Goal: Transaction & Acquisition: Purchase product/service

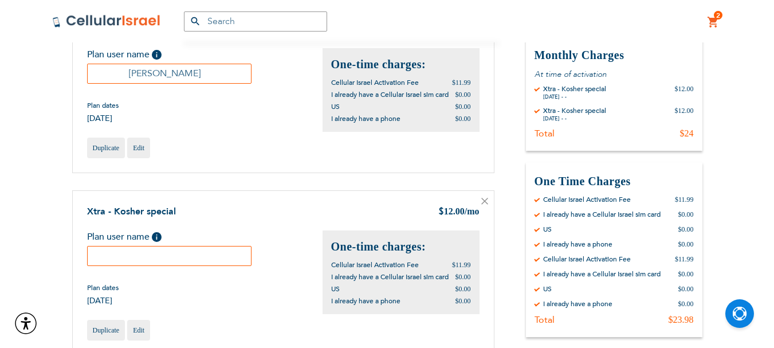
scroll to position [229, 0]
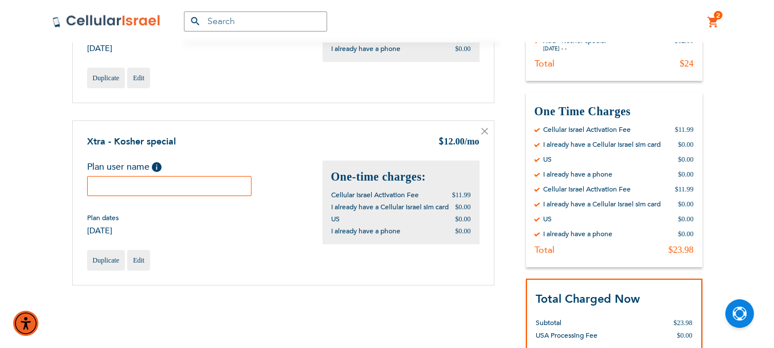
click at [145, 196] on input "text" at bounding box center [169, 186] width 165 height 20
paste input "[PERSON_NAME]"
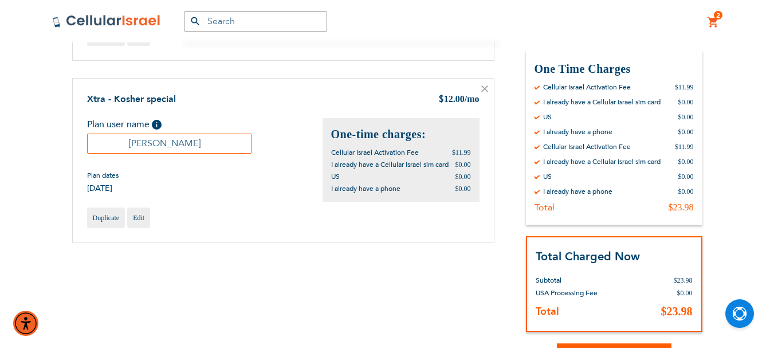
scroll to position [344, 0]
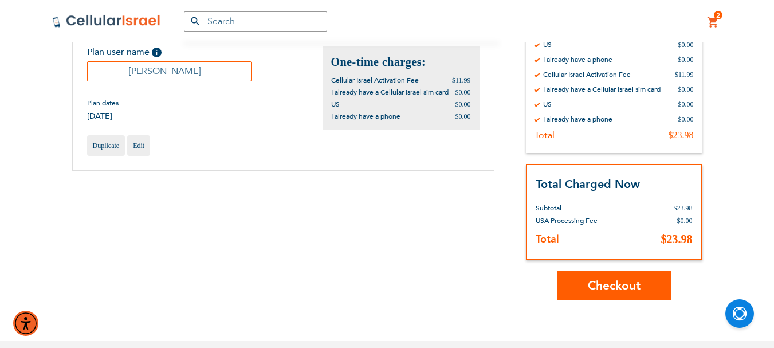
type input "[PERSON_NAME]"
click at [623, 287] on span "Checkout" at bounding box center [613, 285] width 53 height 17
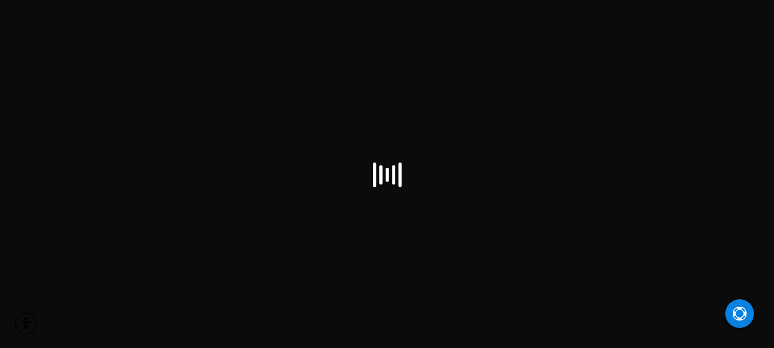
scroll to position [7, 0]
select select "US"
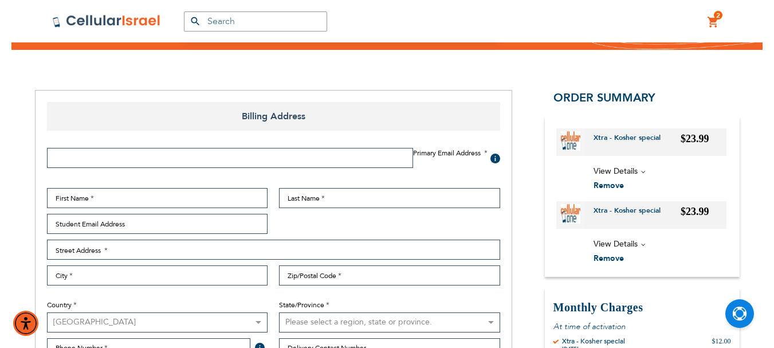
scroll to position [115, 0]
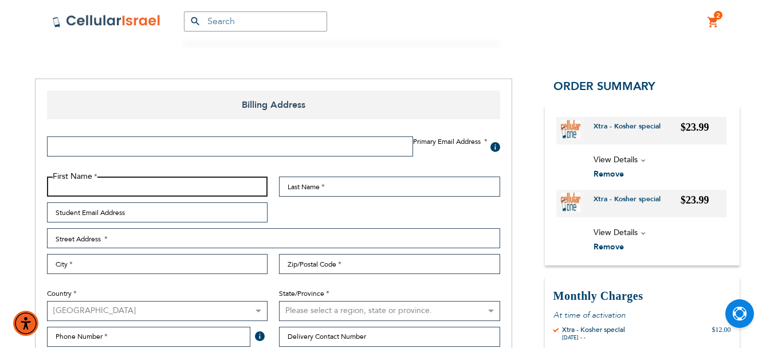
click at [135, 186] on input "First Name" at bounding box center [157, 186] width 221 height 20
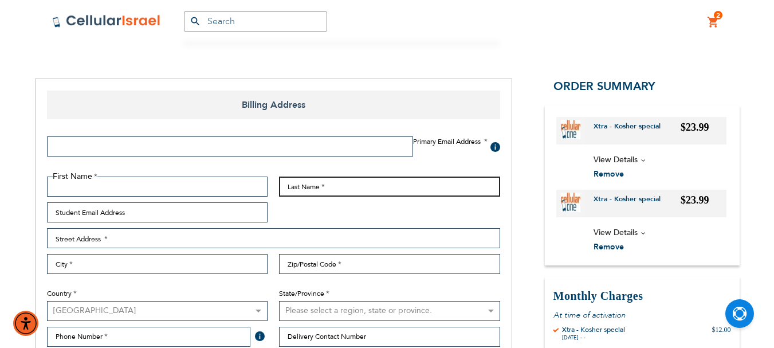
drag, startPoint x: 135, startPoint y: 186, endPoint x: 299, endPoint y: 187, distance: 164.9
click at [299, 187] on input "Last Name" at bounding box center [389, 186] width 221 height 20
paste input "[PERSON_NAME]"
type input "[PERSON_NAME]"
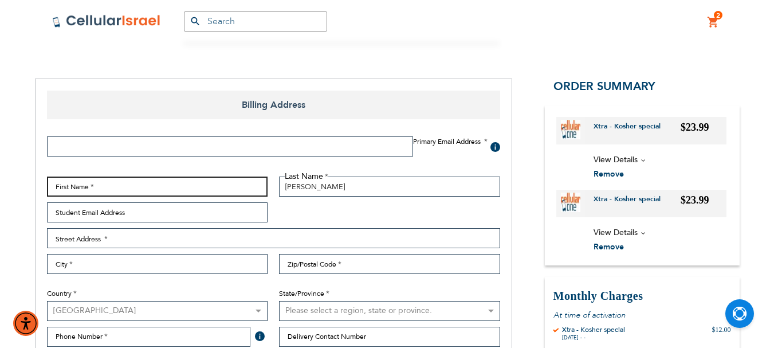
click at [189, 185] on input "First Name" at bounding box center [157, 186] width 221 height 20
type input "Joshua"
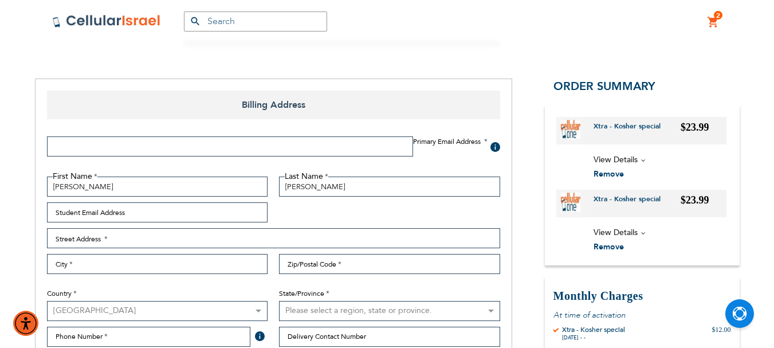
click at [343, 143] on input "Email Address" at bounding box center [230, 146] width 366 height 20
type input "Ymzwick@gmail.com"
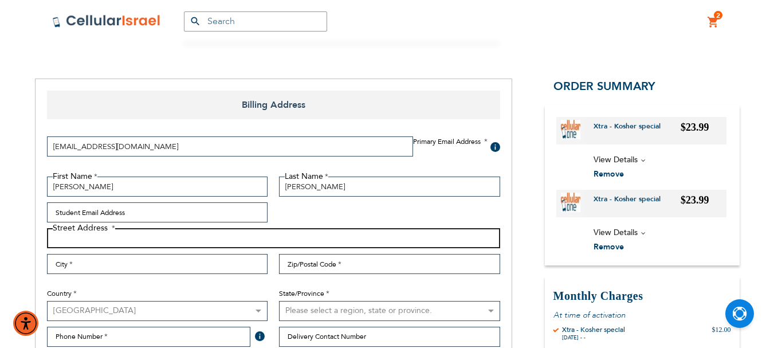
drag, startPoint x: 147, startPoint y: 238, endPoint x: 216, endPoint y: 128, distance: 129.6
click at [147, 238] on input "Street Address: Line 1" at bounding box center [273, 238] width 453 height 20
type input "1850 Charlton Cir."
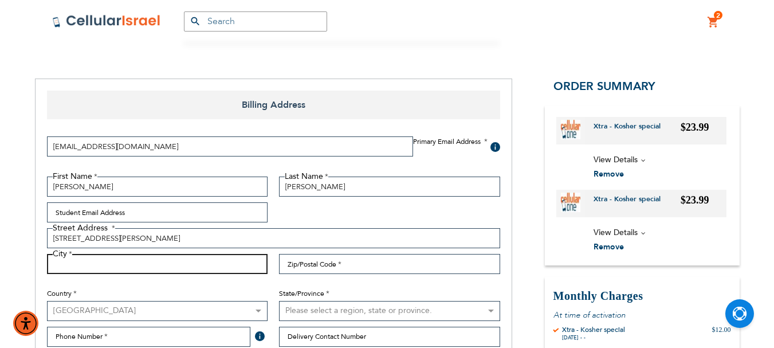
click at [194, 265] on input "City" at bounding box center [157, 264] width 221 height 20
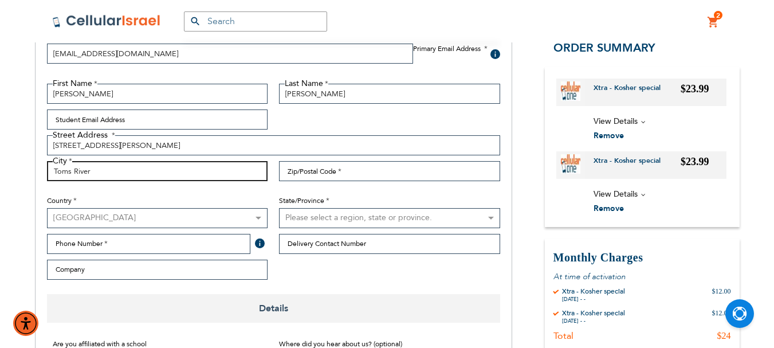
scroll to position [229, 0]
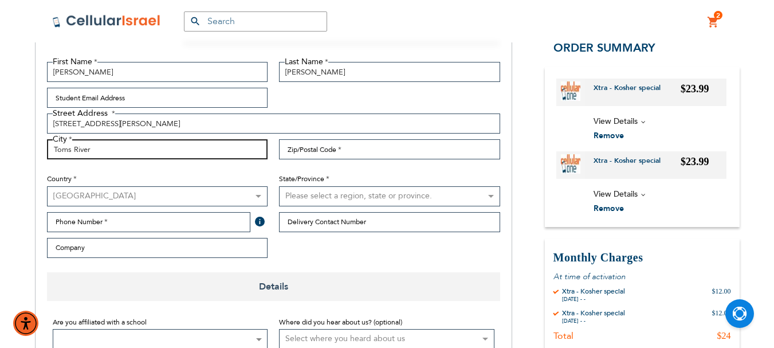
type input "Toms River"
click at [326, 195] on select "Please select a region, state or province. Alabama Alaska American Samoa Arizon…" at bounding box center [389, 196] width 221 height 20
select select "41"
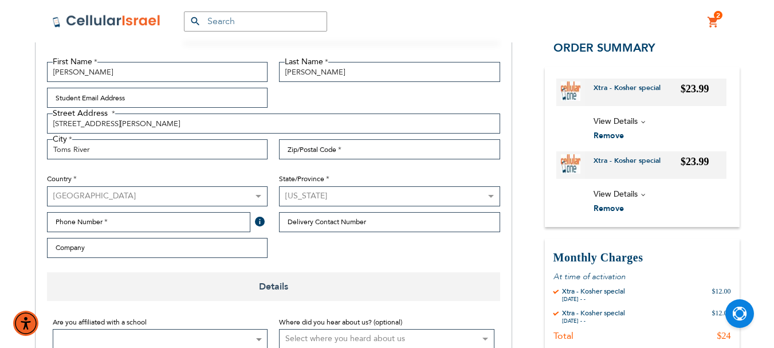
click at [279, 186] on select "Please select a region, state or province. Alabama Alaska American Samoa Arizon…" at bounding box center [389, 196] width 221 height 20
click at [322, 151] on input "Zip/Postal Code" at bounding box center [389, 149] width 221 height 20
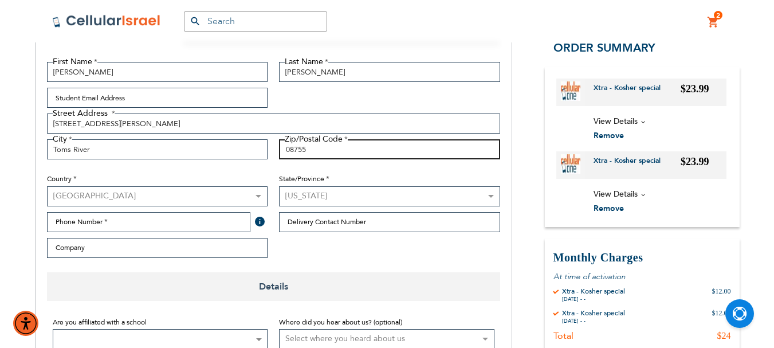
type input "08755"
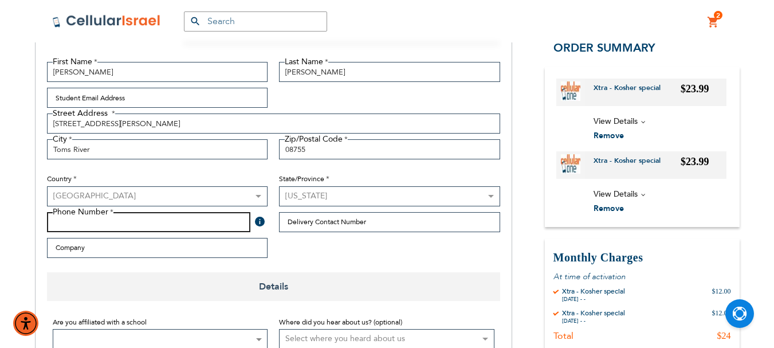
click at [186, 218] on input "Phone Number" at bounding box center [149, 222] width 204 height 20
drag, startPoint x: 252, startPoint y: 2, endPoint x: 44, endPoint y: 191, distance: 280.9
click at [68, 219] on input "Phone Number" at bounding box center [149, 222] width 204 height 20
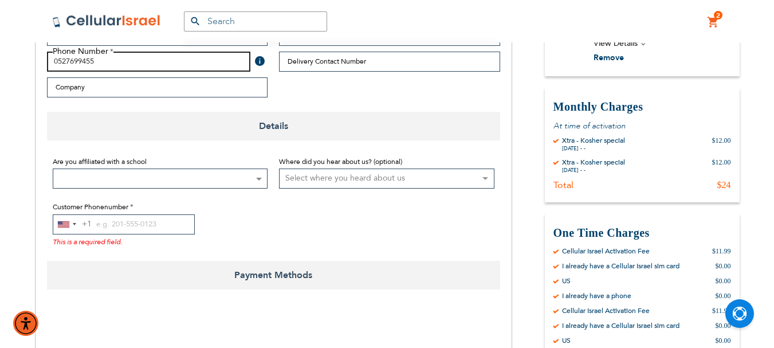
scroll to position [401, 0]
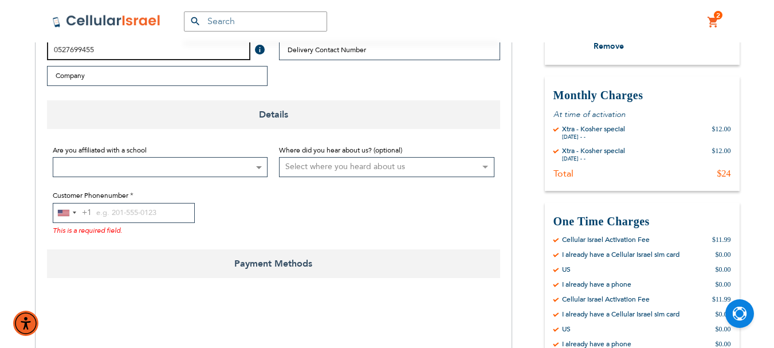
type input "0527699455"
click at [259, 167] on b at bounding box center [259, 167] width 6 height 3
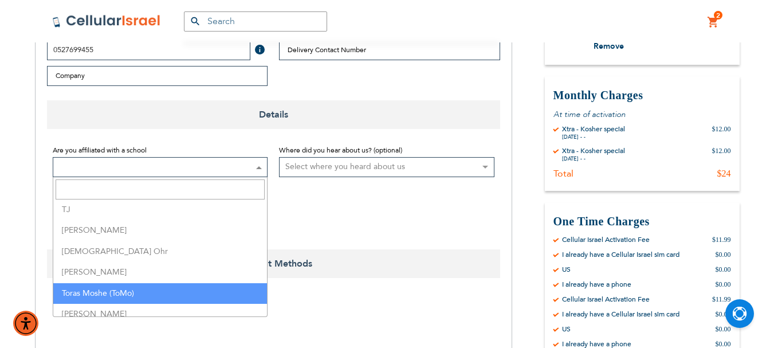
scroll to position [2920, 0]
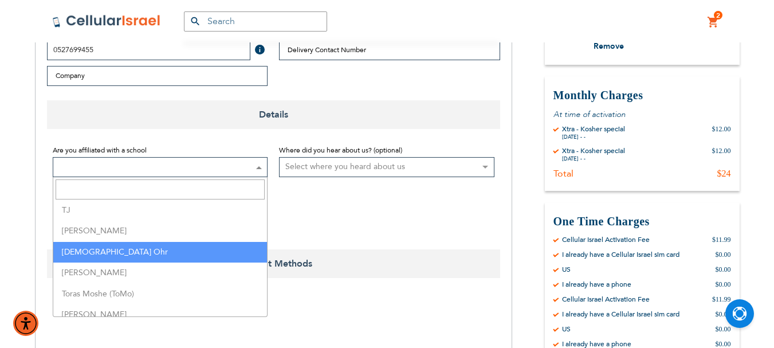
select select "162"
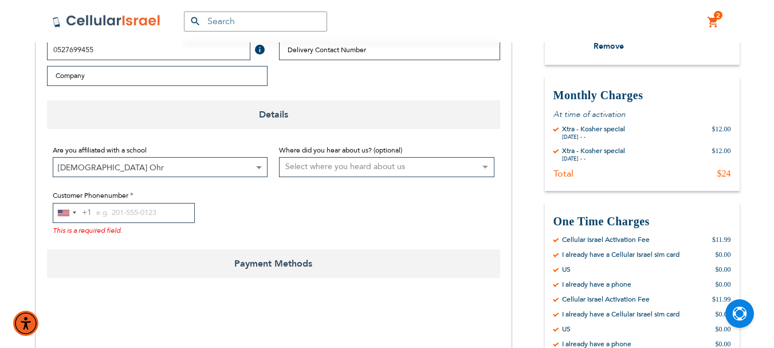
click at [349, 165] on select "Select where you heard about us Existing Customer Friend Other School/Group BP …" at bounding box center [386, 167] width 215 height 20
select select "4"
click at [279, 157] on select "Select where you heard about us Existing Customer Friend Other School/Group BP …" at bounding box center [386, 167] width 215 height 20
click at [102, 212] on input "Customer Phonenumber" at bounding box center [124, 213] width 142 height 20
click at [73, 212] on div "Selected country" at bounding box center [74, 212] width 3 height 2
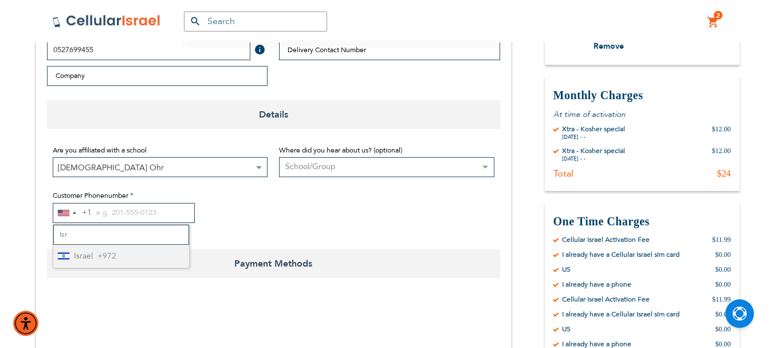
type input "Isr"
click at [110, 255] on span "+972" at bounding box center [106, 256] width 19 height 14
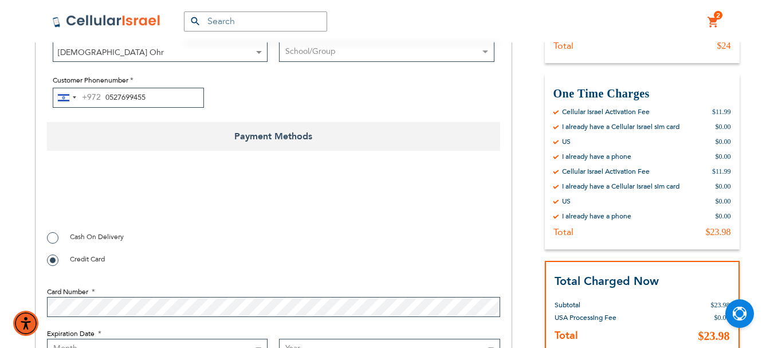
scroll to position [573, 0]
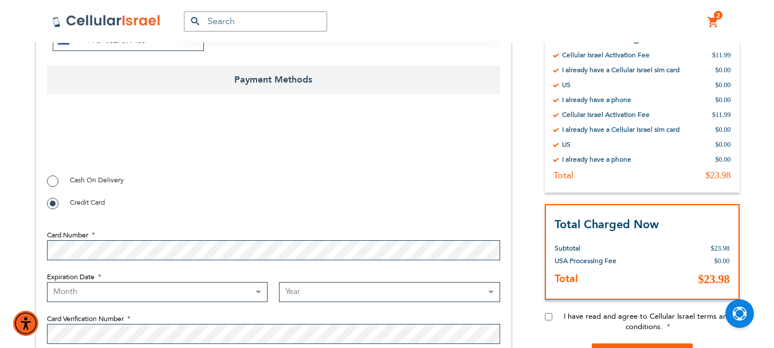
type input "0527699455"
click at [546, 314] on input "I have read and agree to Cellular Israel terms and conditions." at bounding box center [548, 316] width 7 height 7
checkbox input "true"
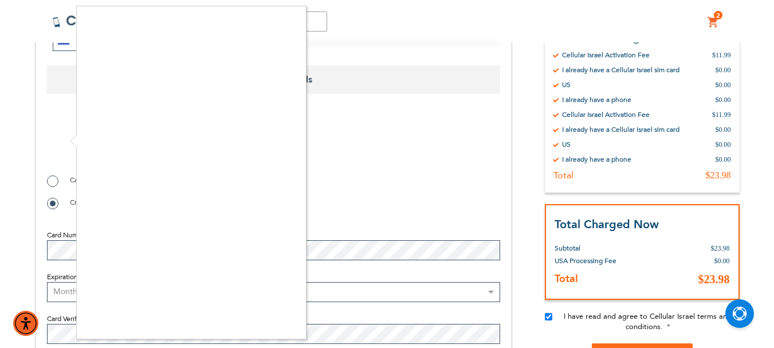
checkbox input "true"
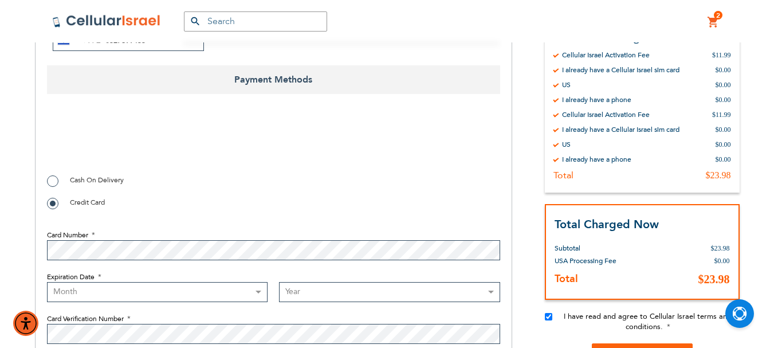
click at [194, 293] on select "Month 01 - January 02 - February 03 - March 04 - April 05 - May 06 - June 07 - …" at bounding box center [157, 292] width 221 height 20
select select "5"
click at [47, 282] on select "Month 01 - January 02 - February 03 - March 04 - April 05 - May 06 - June 07 - …" at bounding box center [157, 292] width 221 height 20
click at [303, 296] on select "Year 2025 2026 2027 2028 2029 2030 2031 2032 2033 2034 2035 2036 2037 2038 2039…" at bounding box center [389, 292] width 221 height 20
select select "2027"
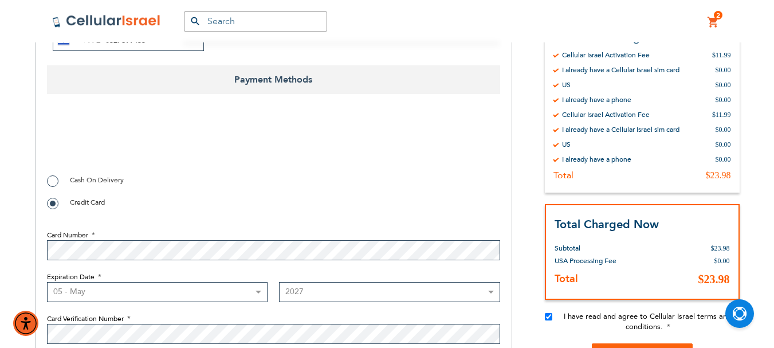
click at [279, 282] on select "Year 2025 2026 2027 2028 2029 2030 2031 2032 2033 2034 2035 2036 2037 2038 2039…" at bounding box center [389, 292] width 221 height 20
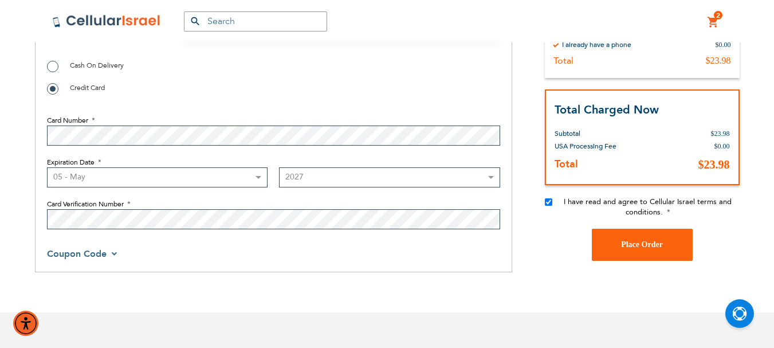
scroll to position [630, 0]
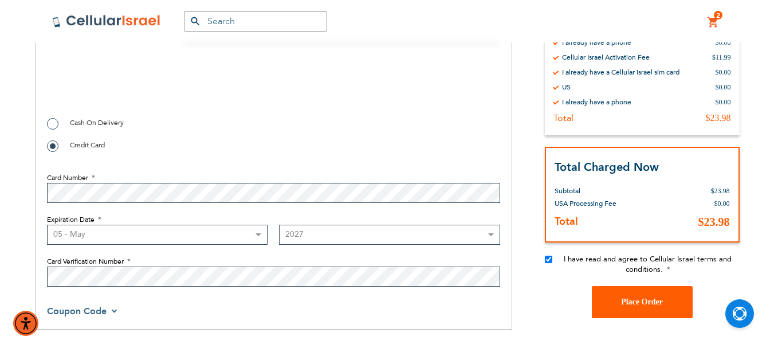
click at [643, 295] on button "Place Order" at bounding box center [642, 302] width 101 height 32
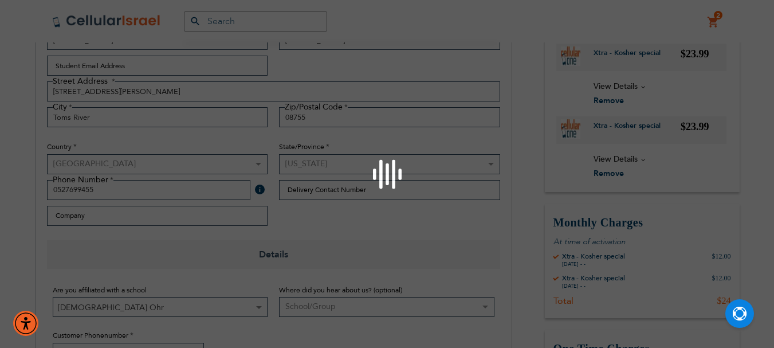
scroll to position [218, 0]
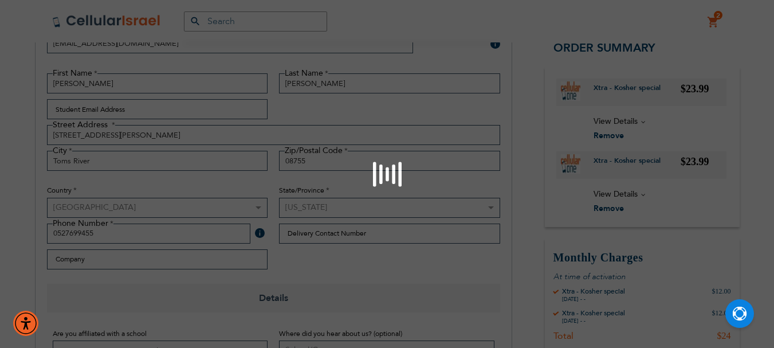
checkbox input "false"
